Goal: Transaction & Acquisition: Purchase product/service

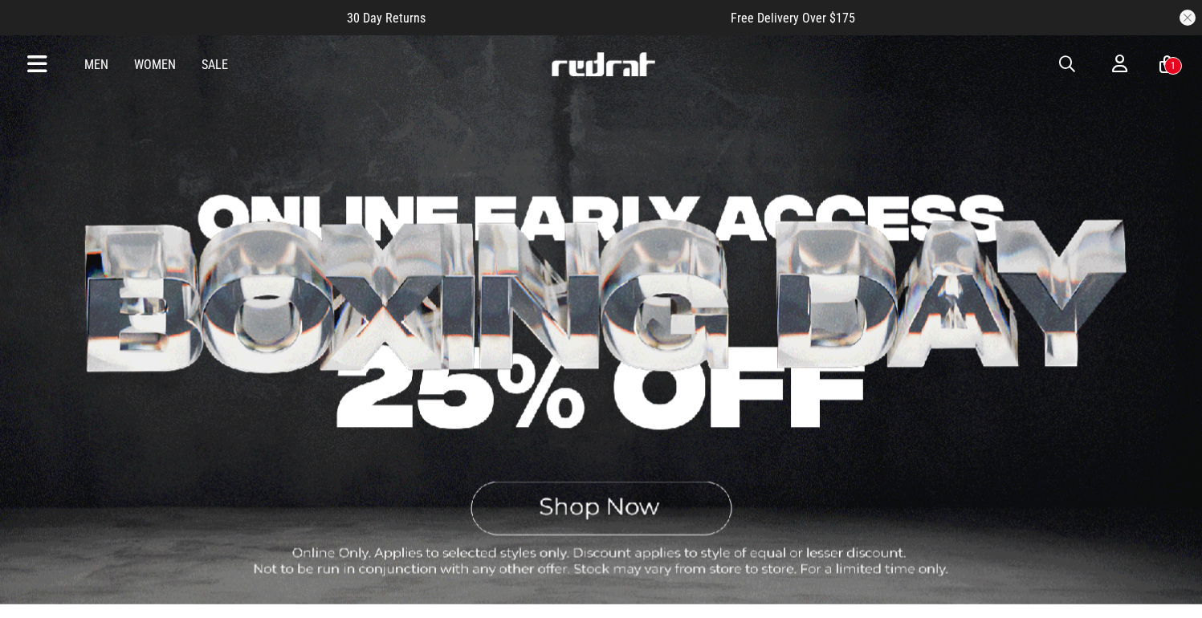
click at [99, 67] on link "Men" at bounding box center [96, 64] width 24 height 15
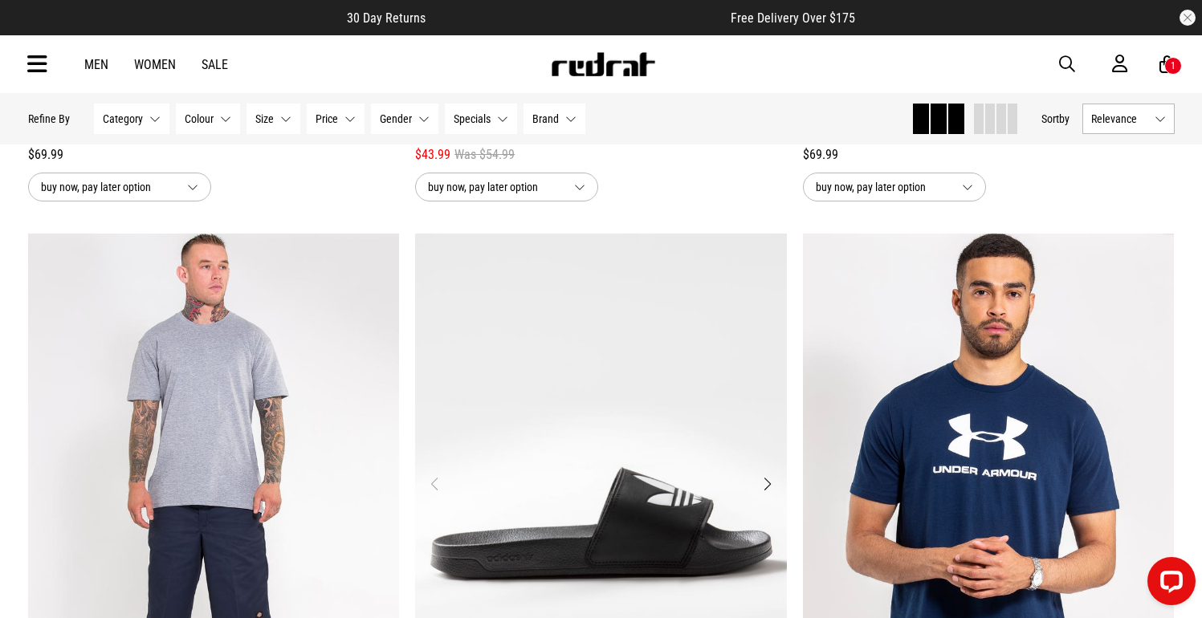
click at [594, 401] on img "1 / 4" at bounding box center [601, 494] width 372 height 520
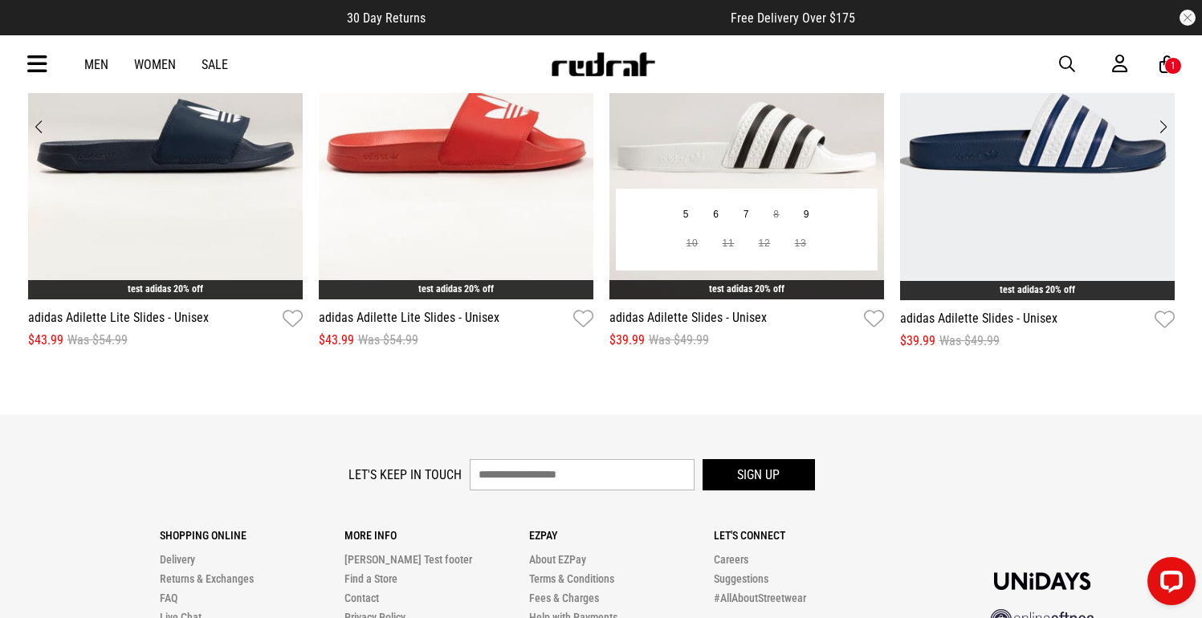
scroll to position [2178, 0]
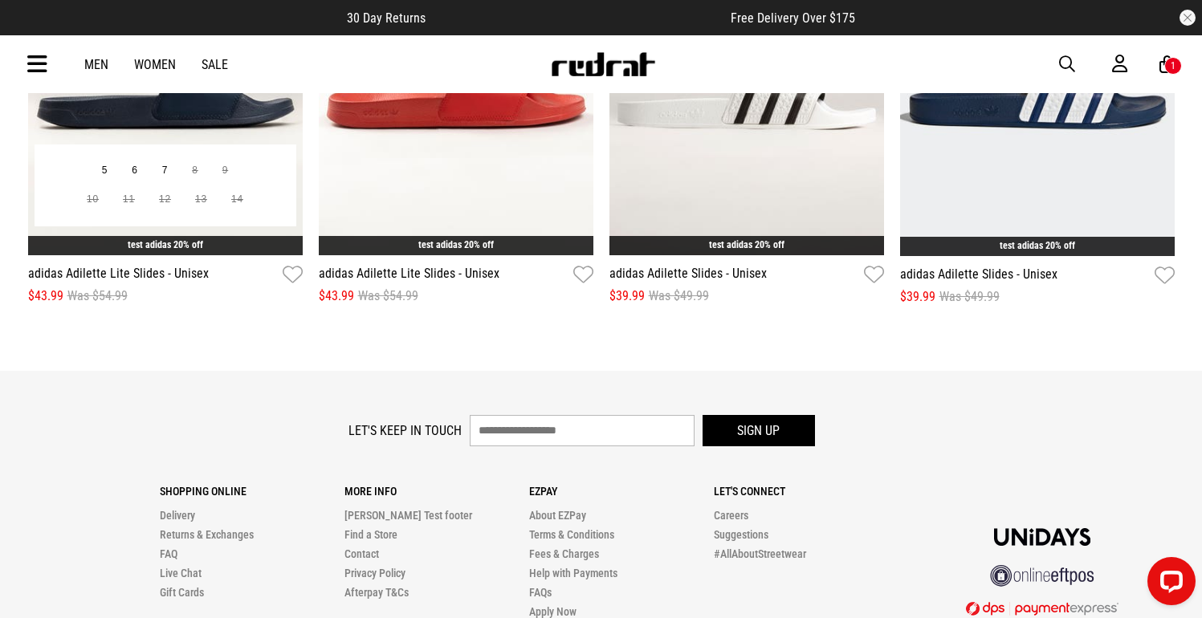
click at [239, 156] on div "5 6 7 8 9 10 11 12 13 14" at bounding box center [166, 186] width 262 height 82
click at [251, 124] on img "1 / 12" at bounding box center [165, 66] width 275 height 379
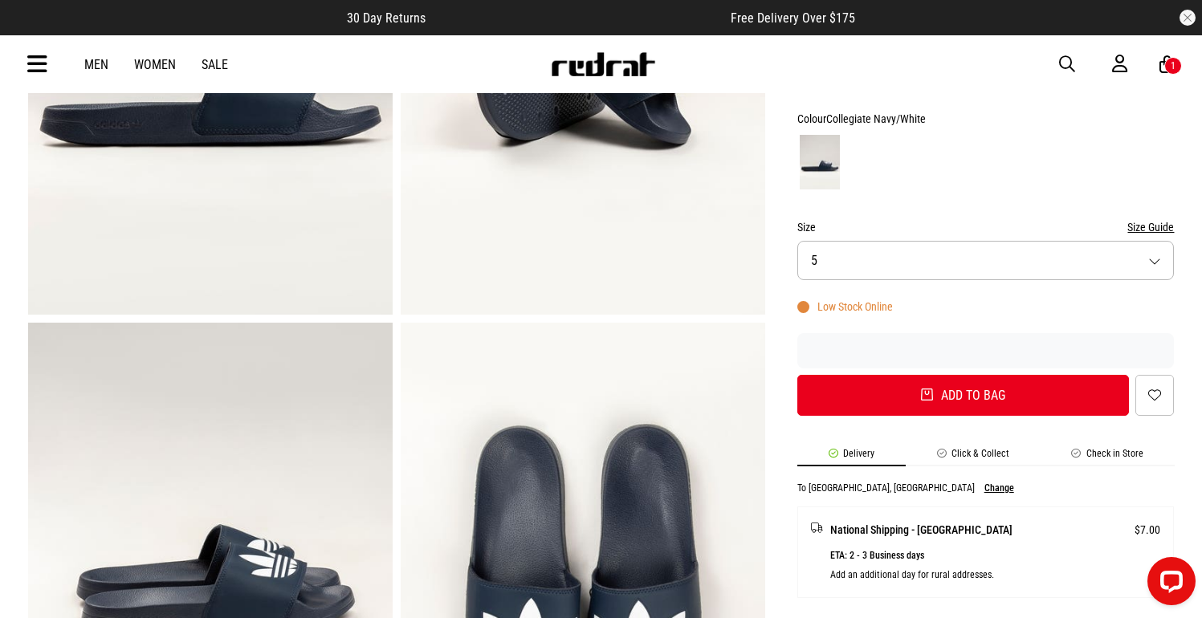
scroll to position [466, 0]
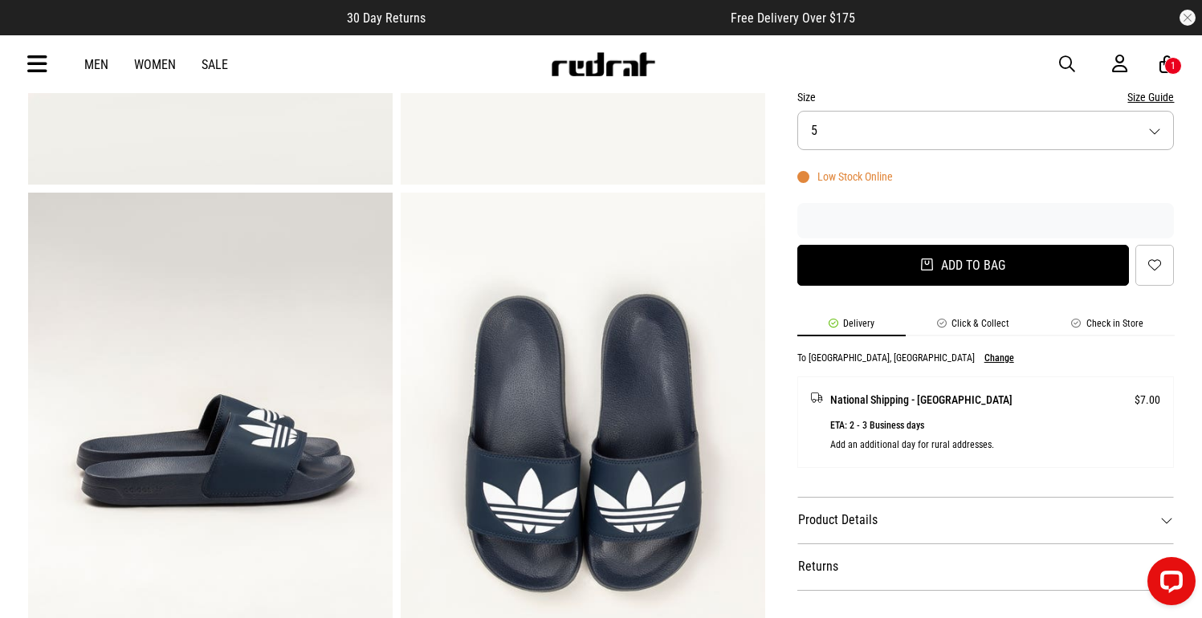
click at [994, 270] on button "Add to bag" at bounding box center [963, 265] width 332 height 41
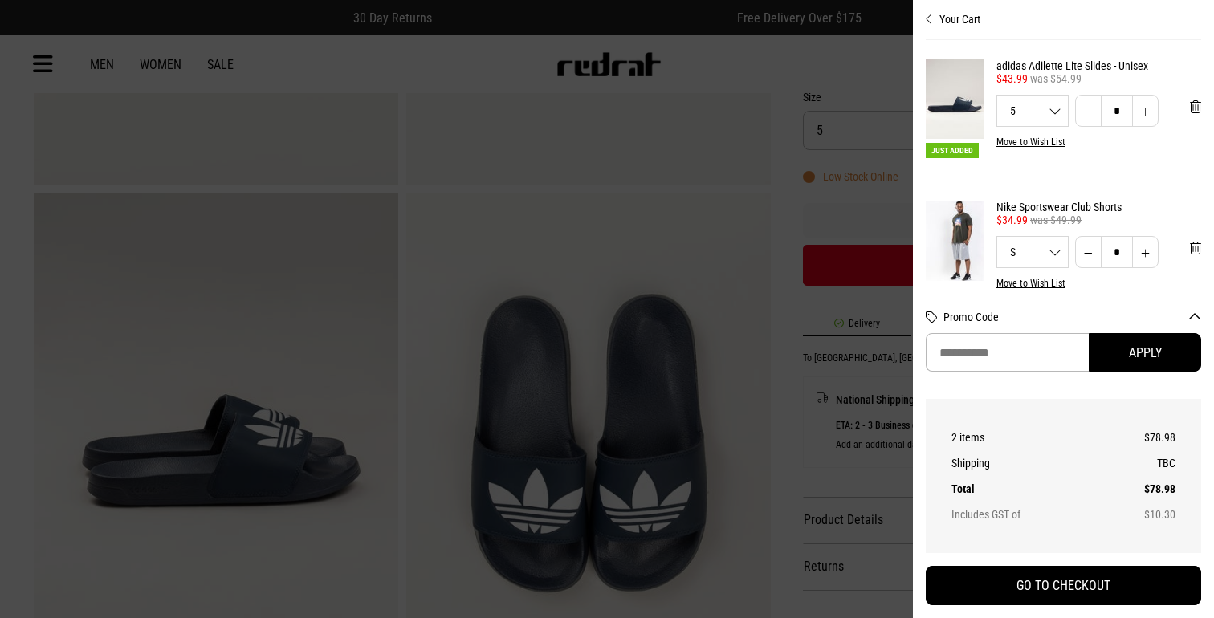
click at [559, 280] on div at bounding box center [607, 309] width 1214 height 618
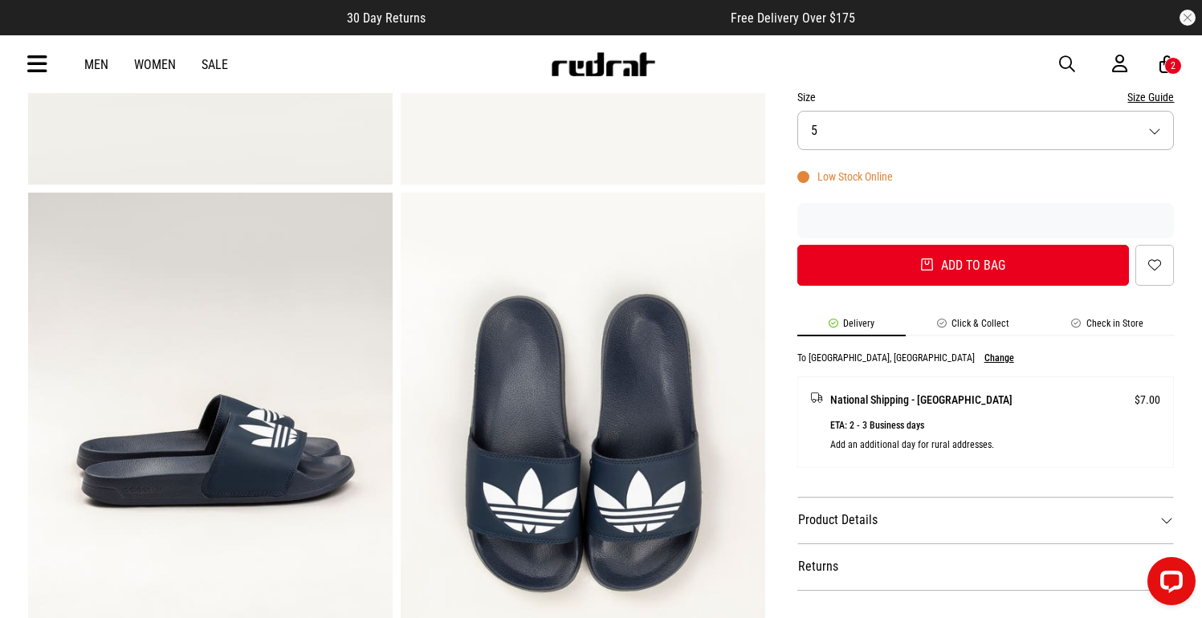
click at [99, 60] on link "Men" at bounding box center [96, 64] width 24 height 15
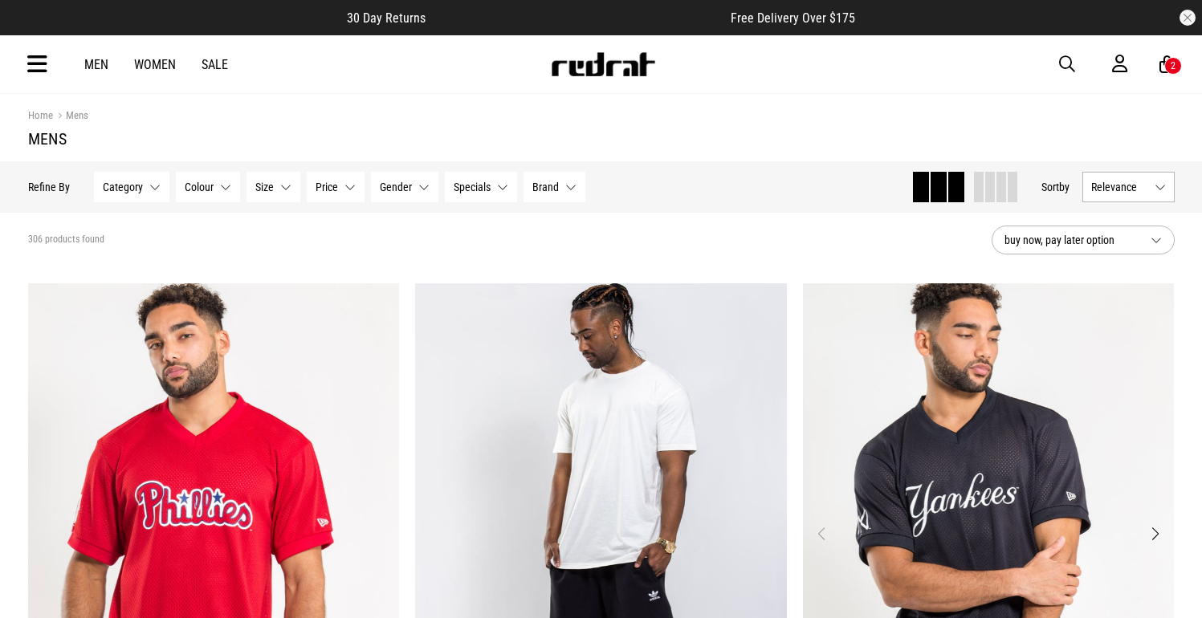
click at [950, 382] on img "1 / 4" at bounding box center [989, 543] width 372 height 520
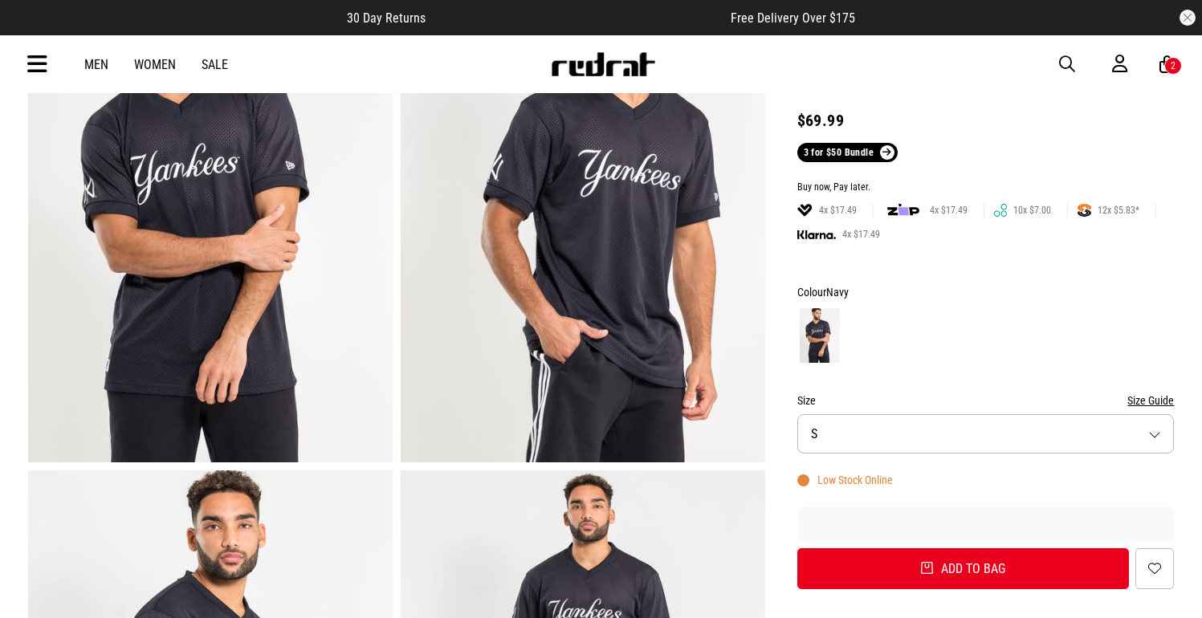
scroll to position [520, 0]
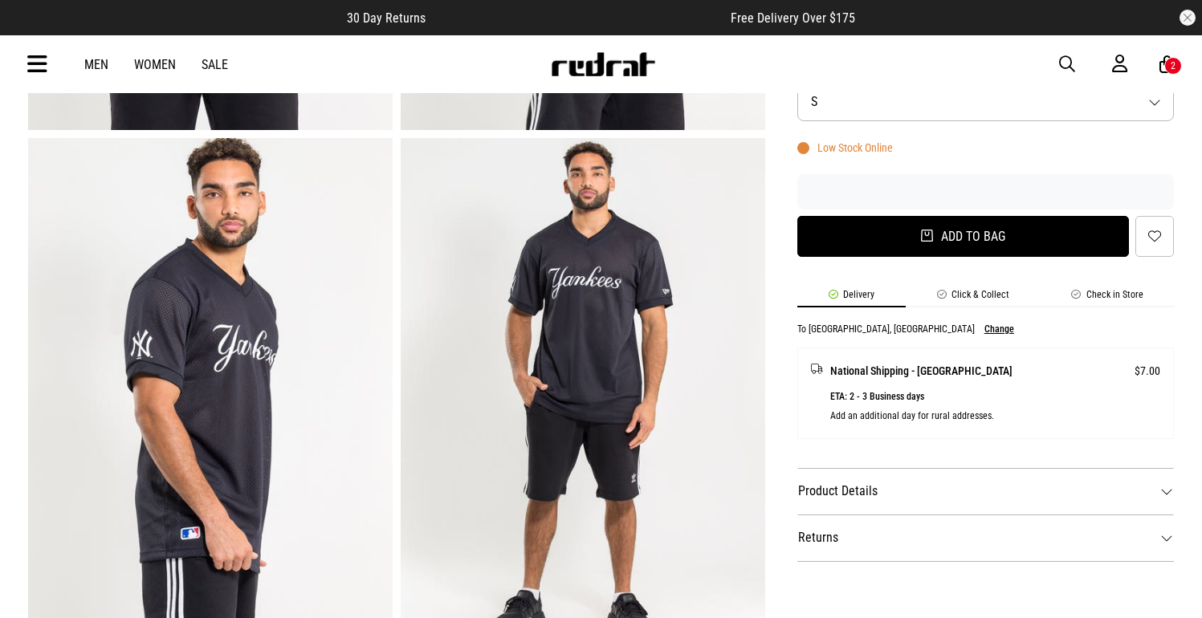
click at [1011, 230] on button "Add to bag" at bounding box center [963, 236] width 332 height 41
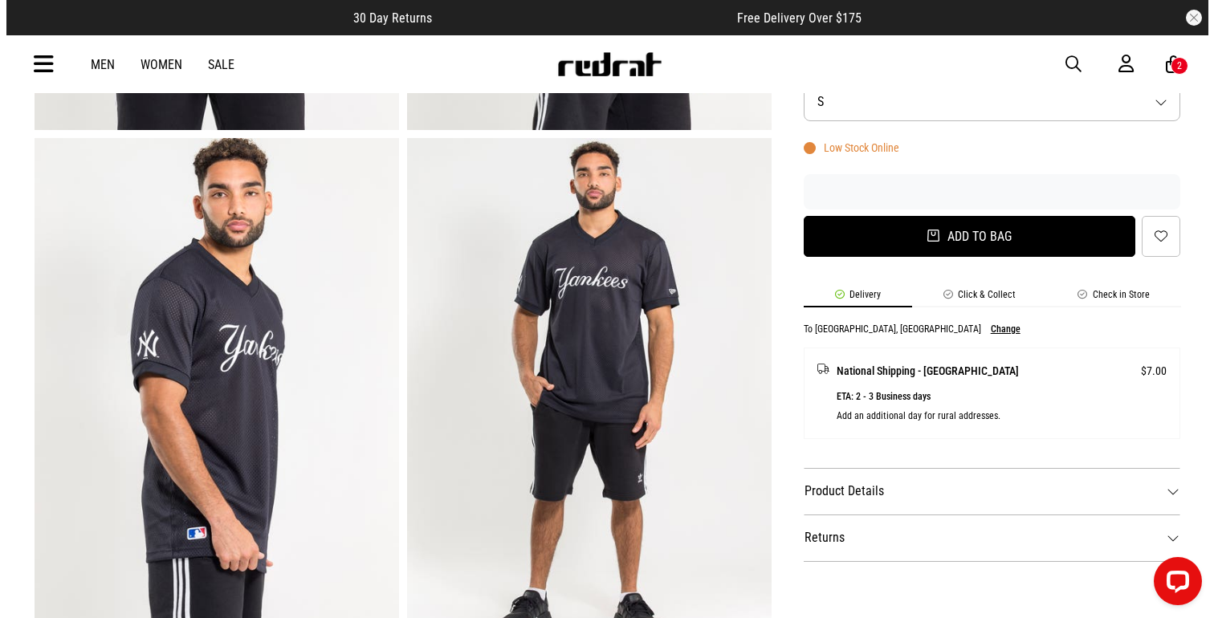
scroll to position [0, 0]
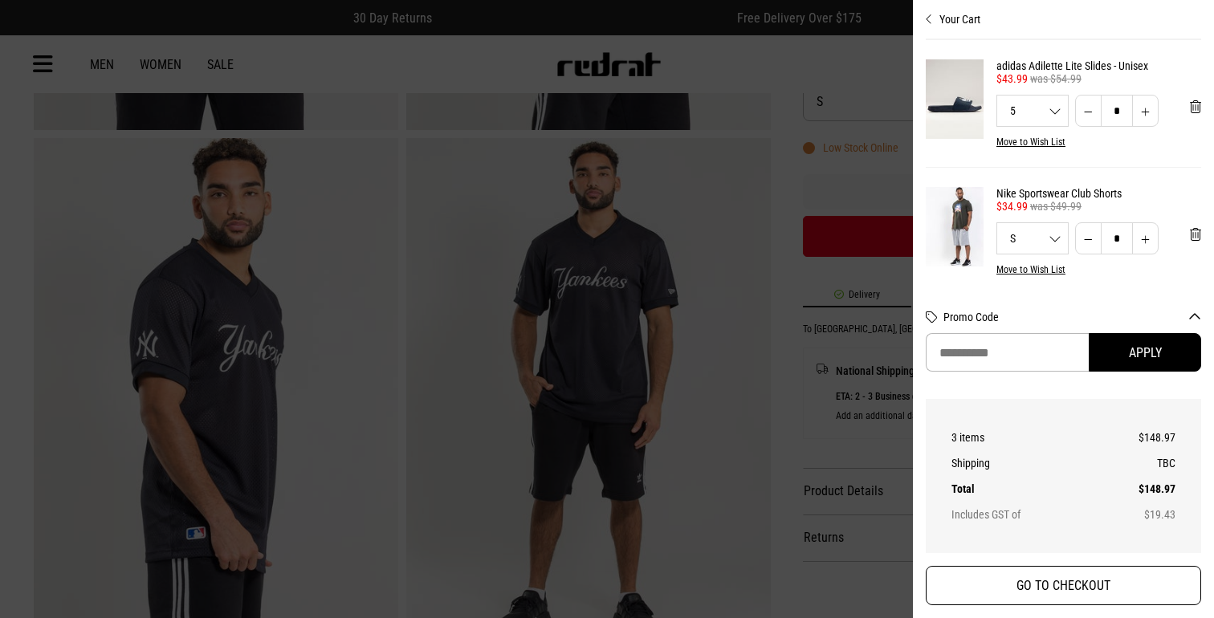
click at [1136, 587] on button "GO TO CHECKOUT" at bounding box center [1063, 585] width 275 height 39
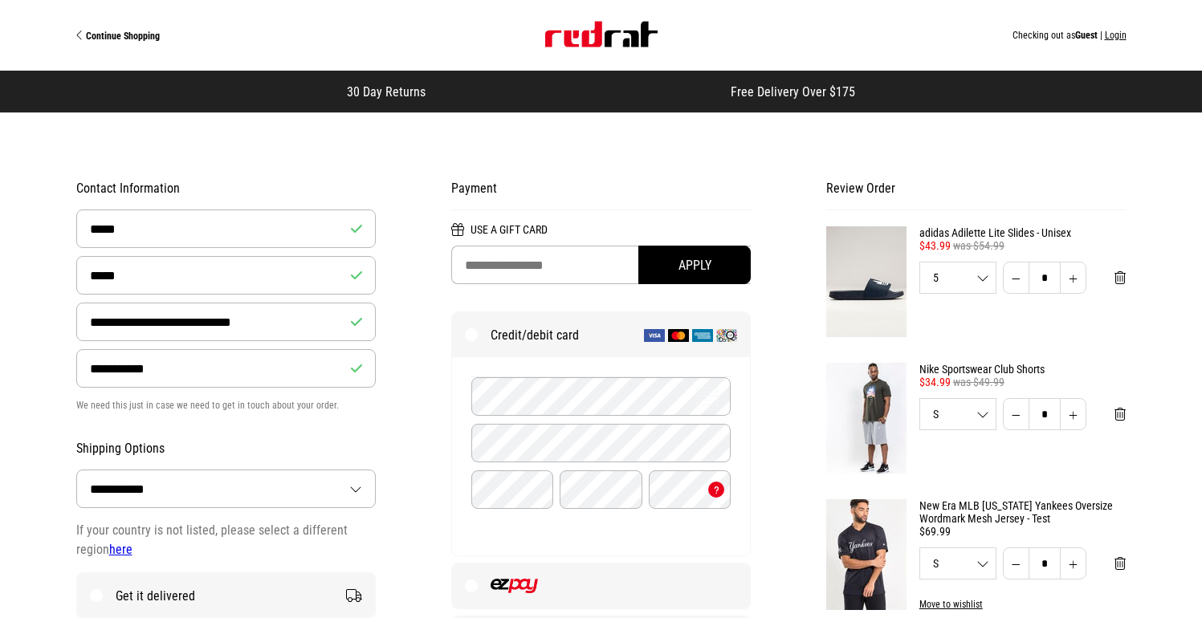
select select "**********"
